Goal: Use online tool/utility: Use online tool/utility

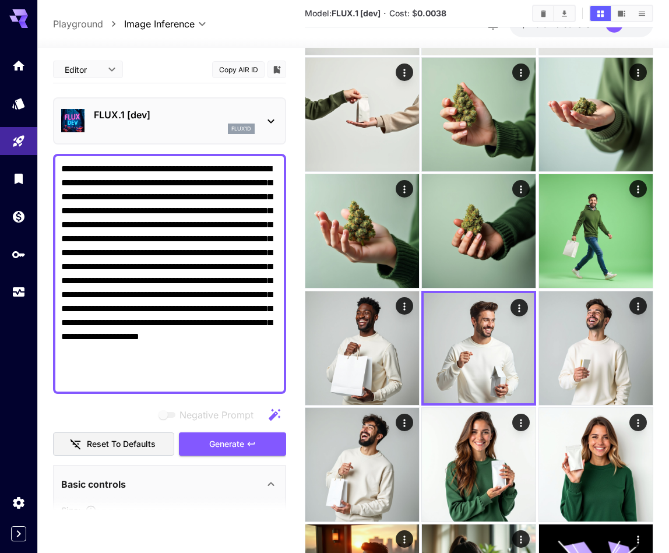
scroll to position [69, 0]
